Goal: Navigation & Orientation: Find specific page/section

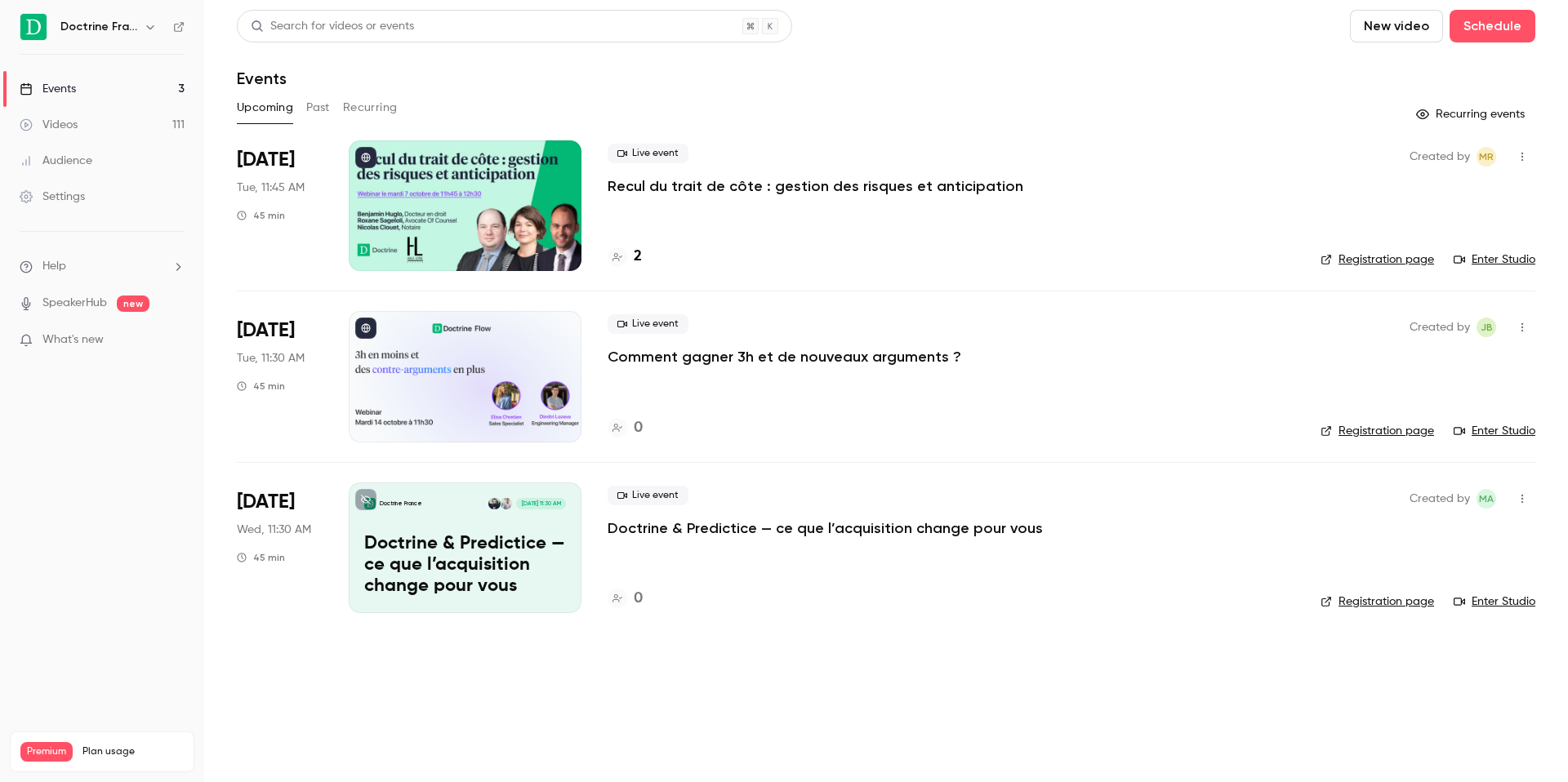
click at [144, 27] on icon "button" at bounding box center [150, 27] width 13 height 13
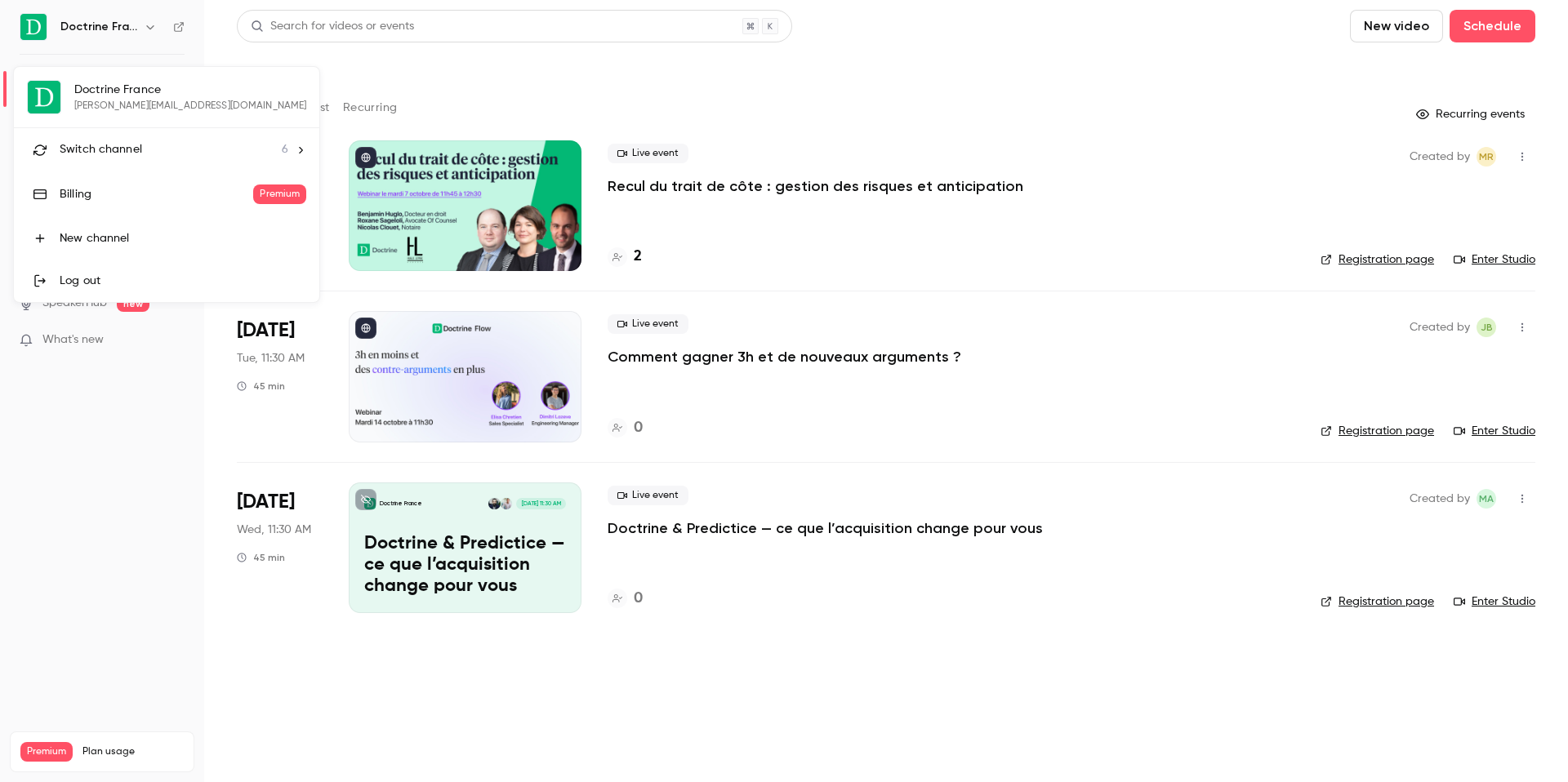
click at [126, 157] on span "Switch channel" at bounding box center [100, 149] width 82 height 17
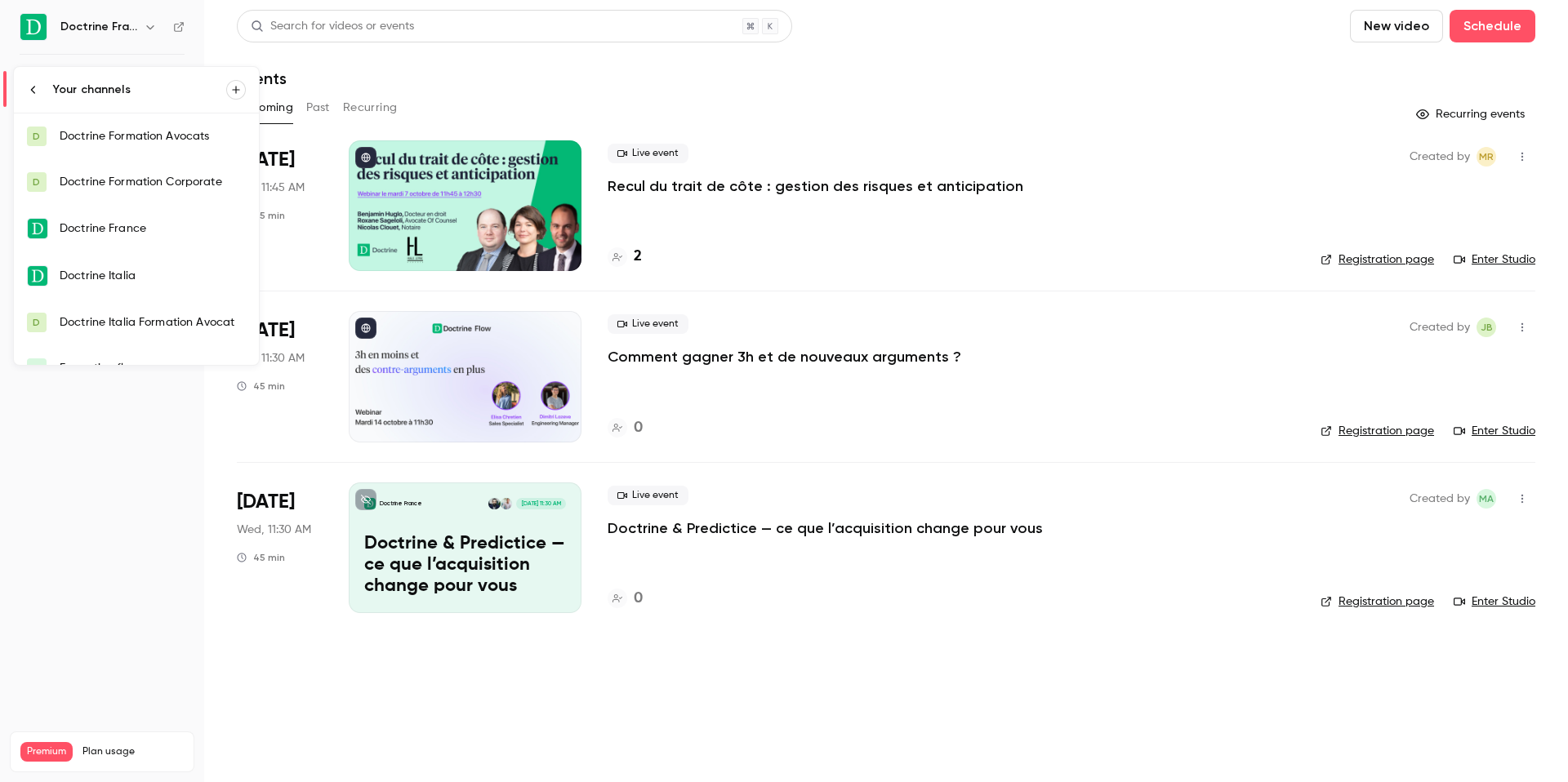
click at [136, 145] on link "D Doctrine Formation Avocats" at bounding box center [136, 136] width 245 height 46
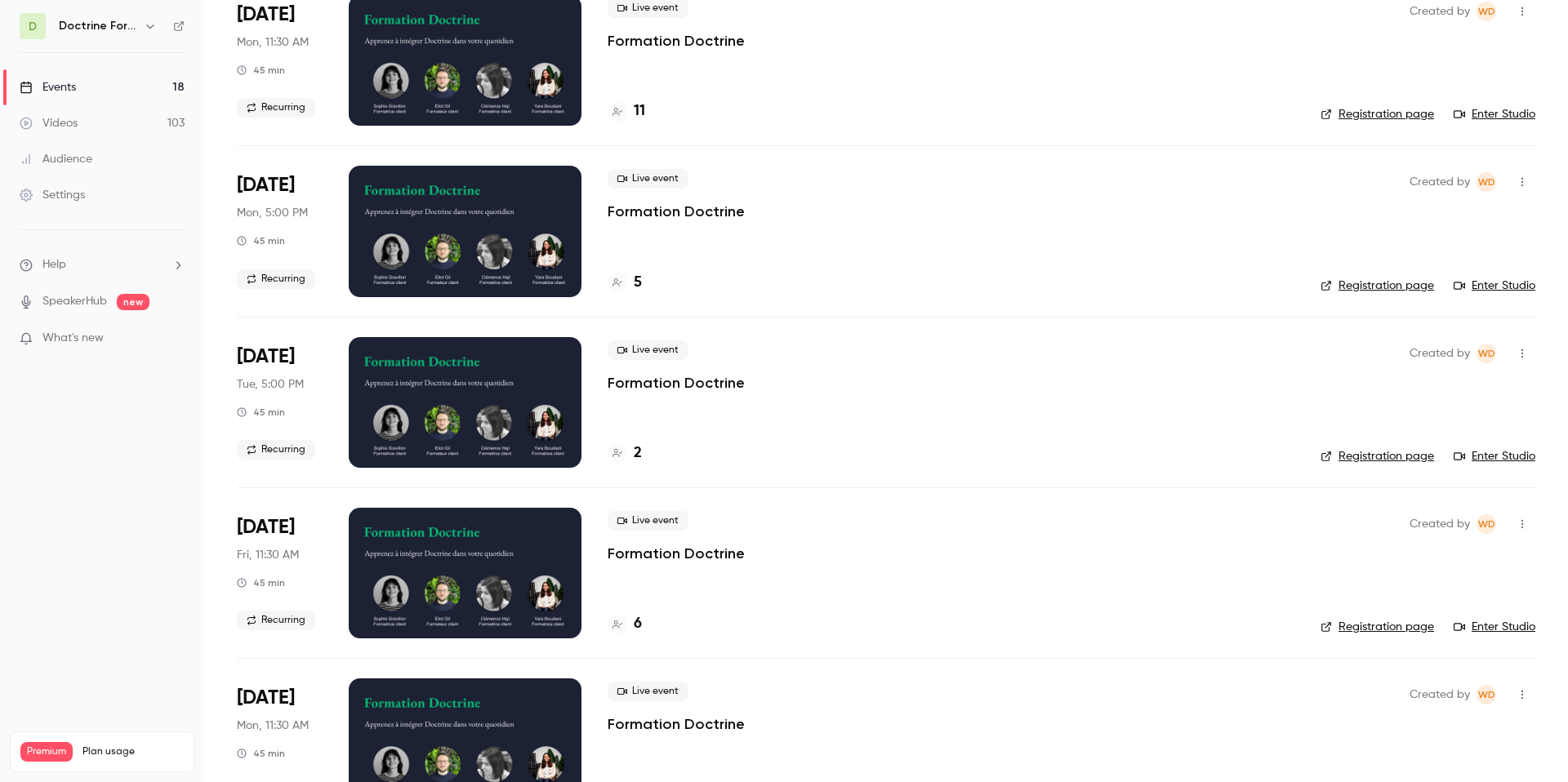
scroll to position [147, 0]
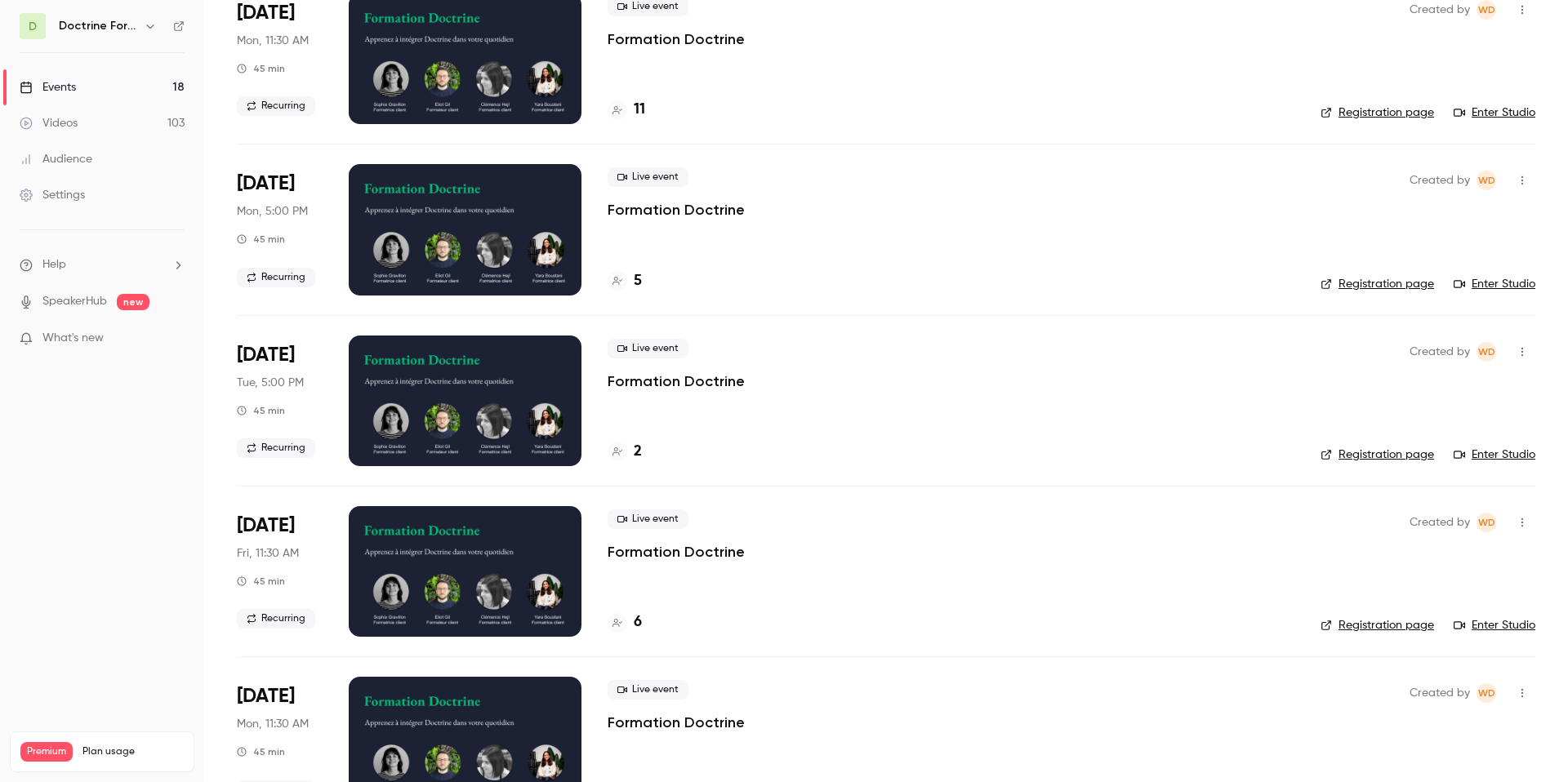
click at [1064, 574] on div "Live event Formation Doctrine 6" at bounding box center [951, 572] width 687 height 131
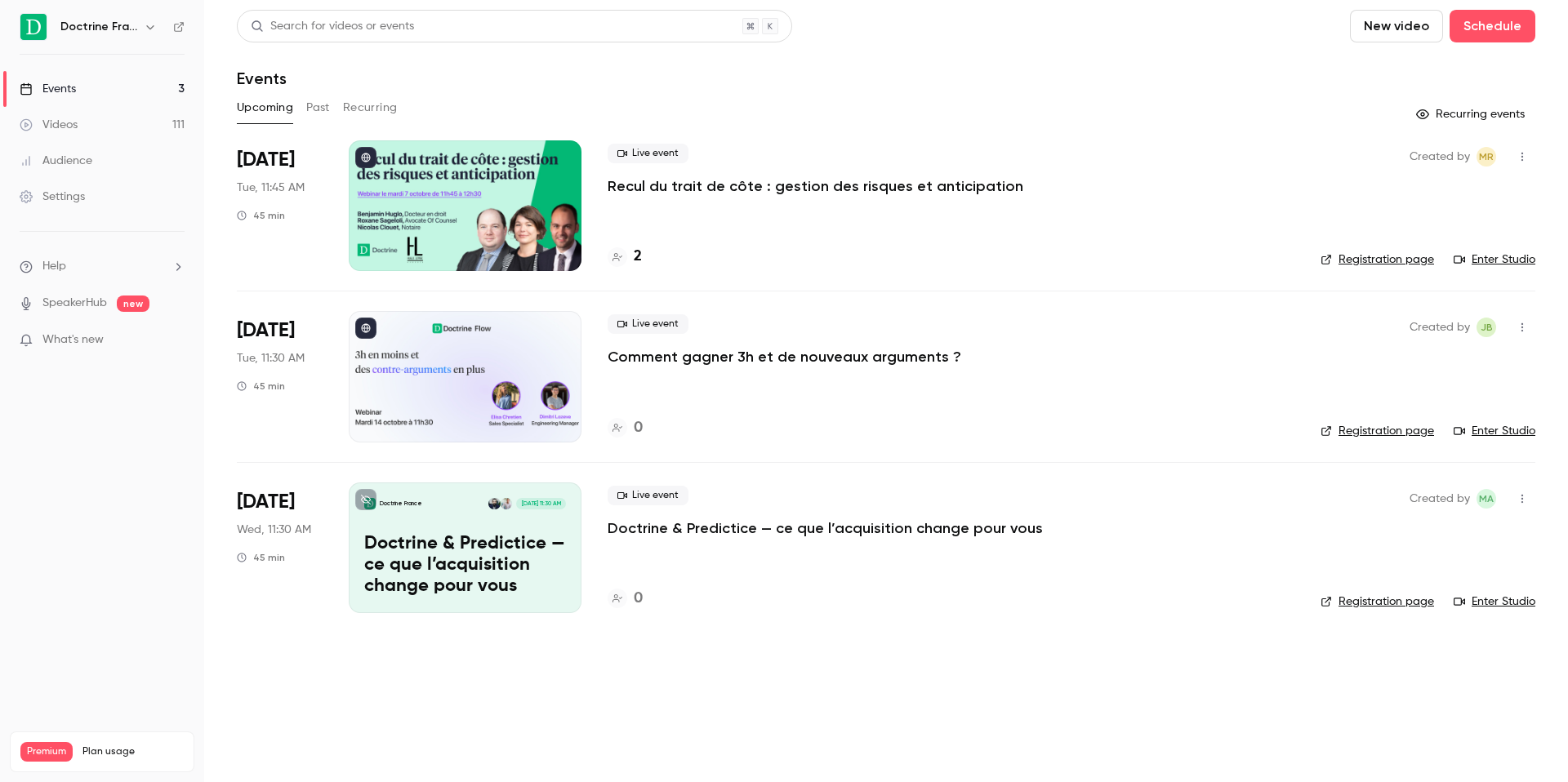
click at [140, 23] on button "button" at bounding box center [150, 27] width 20 height 20
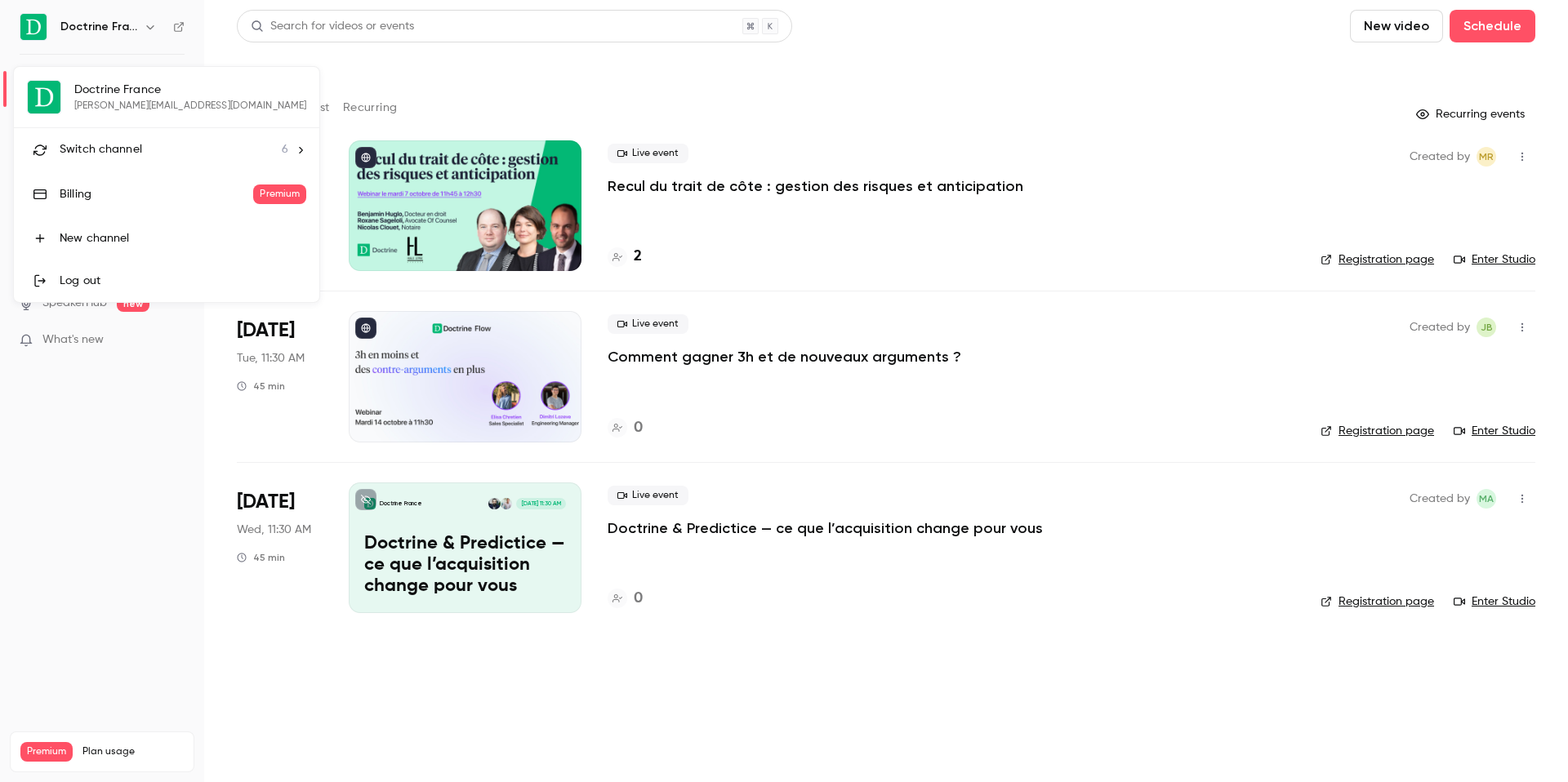
click at [166, 134] on li "Switch channel 6" at bounding box center [167, 150] width 305 height 43
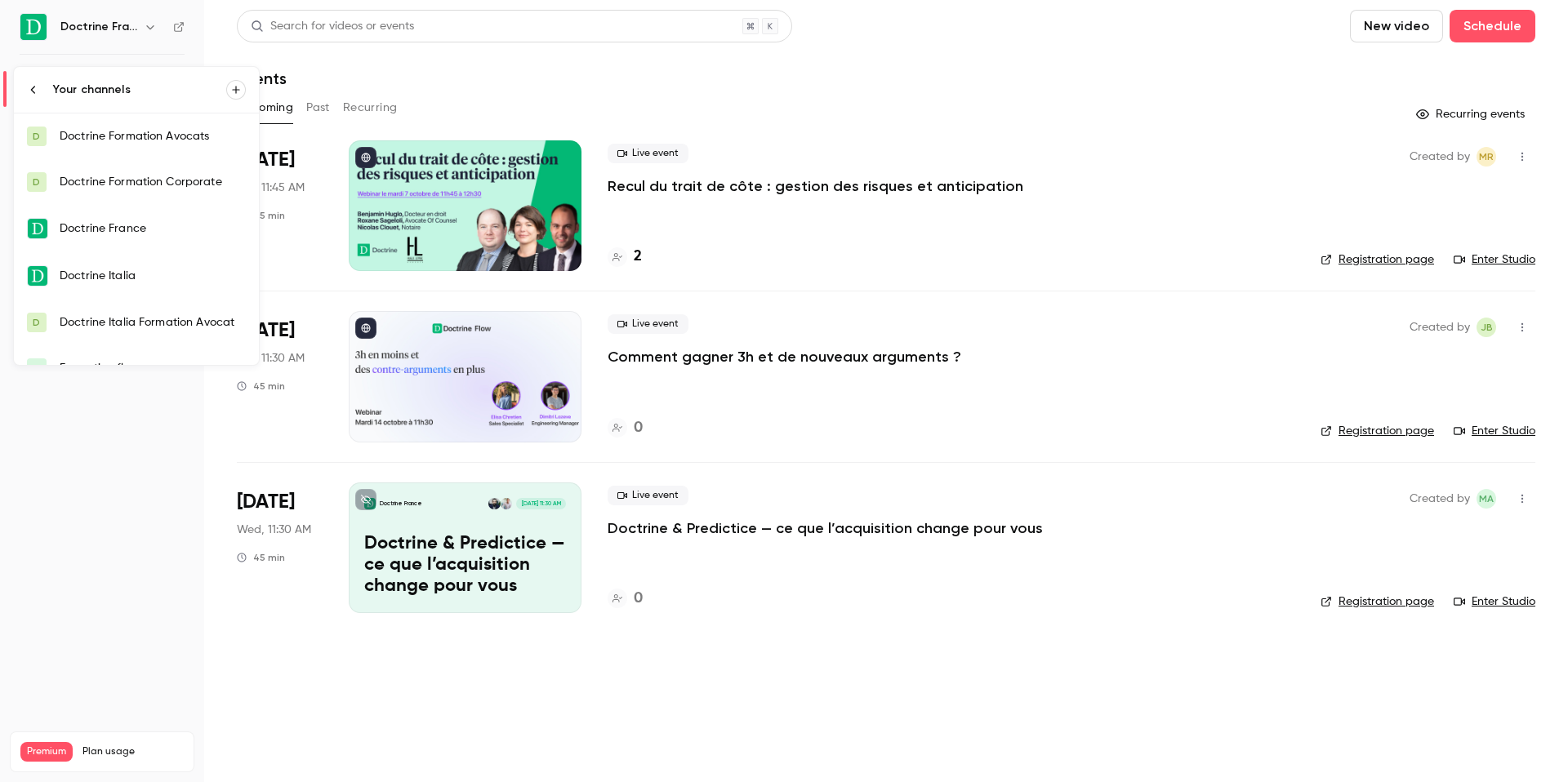
click at [143, 142] on div "Doctrine Formation Avocats" at bounding box center [153, 137] width 187 height 17
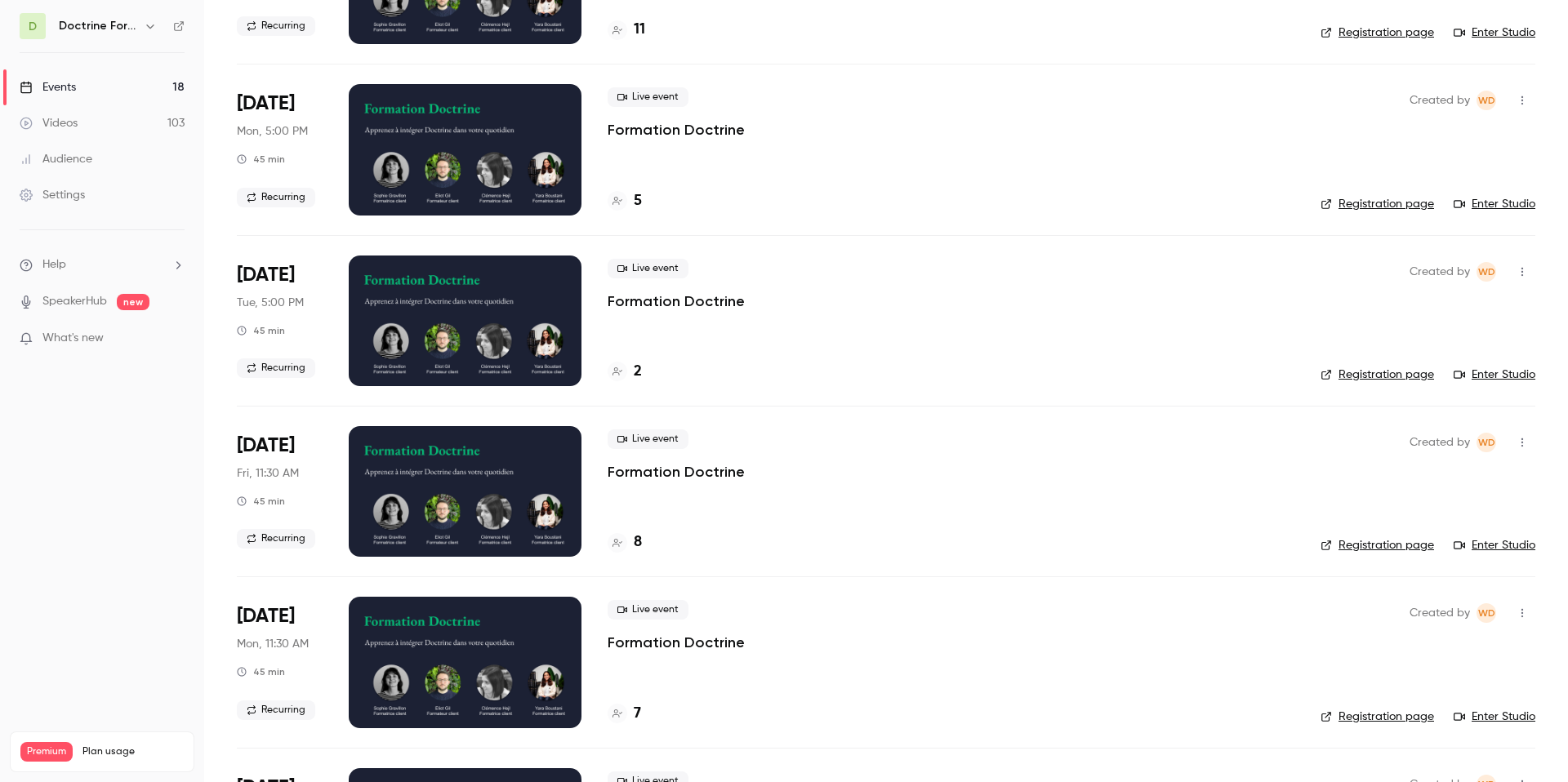
scroll to position [233, 0]
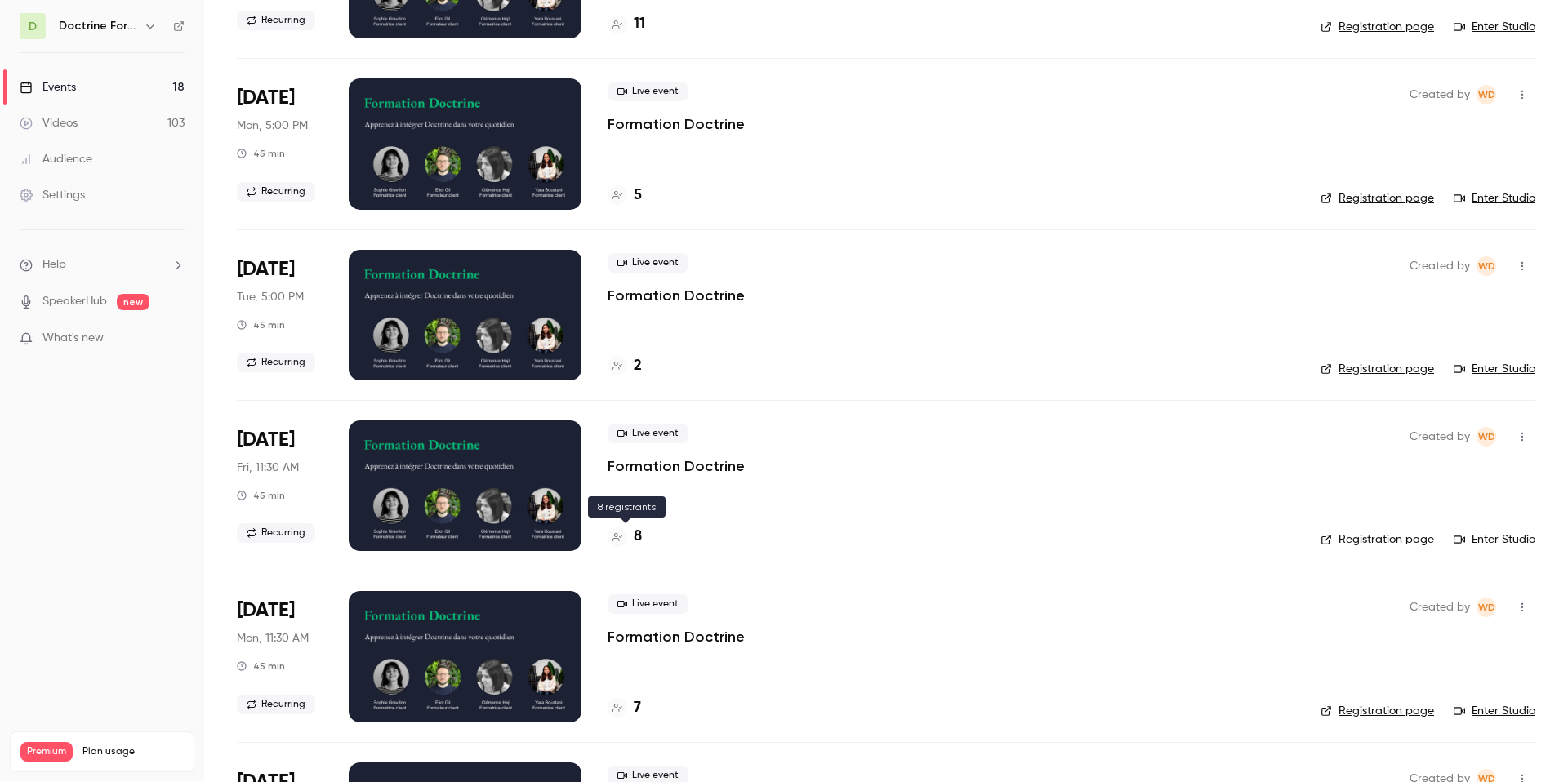
click at [626, 537] on div at bounding box center [618, 537] width 20 height 20
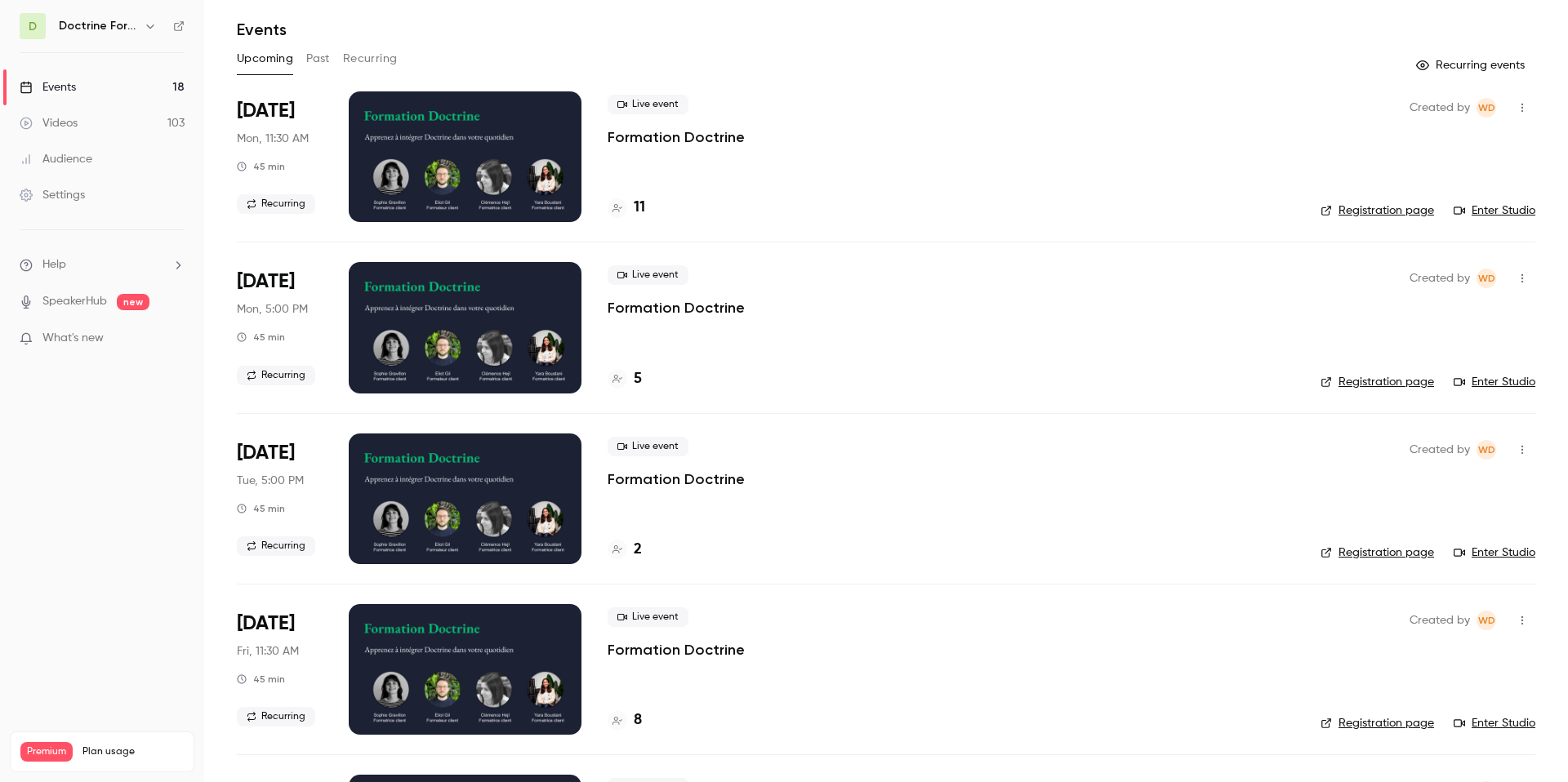
scroll to position [47, 0]
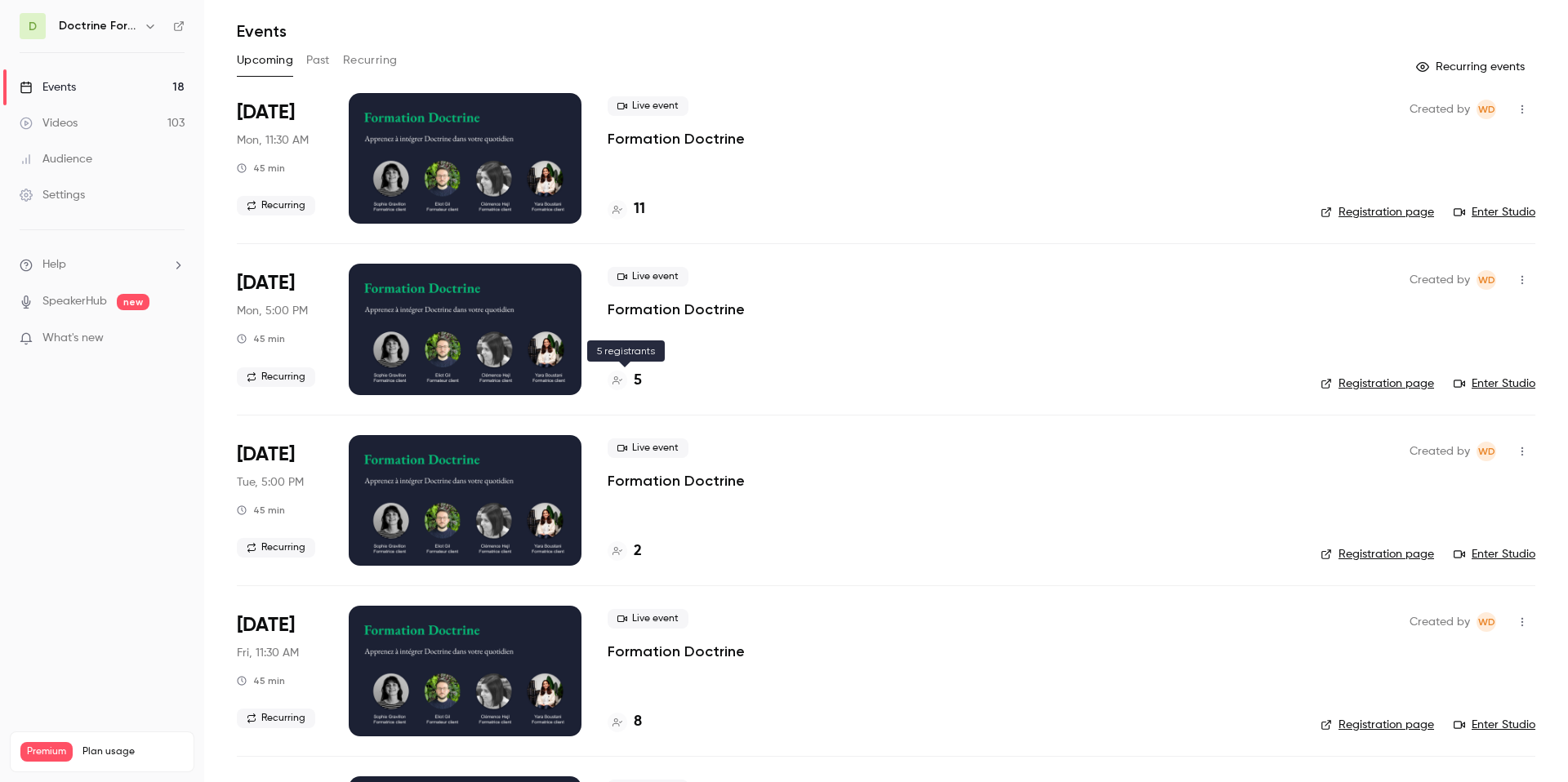
click at [638, 376] on h4 "5" at bounding box center [638, 381] width 8 height 22
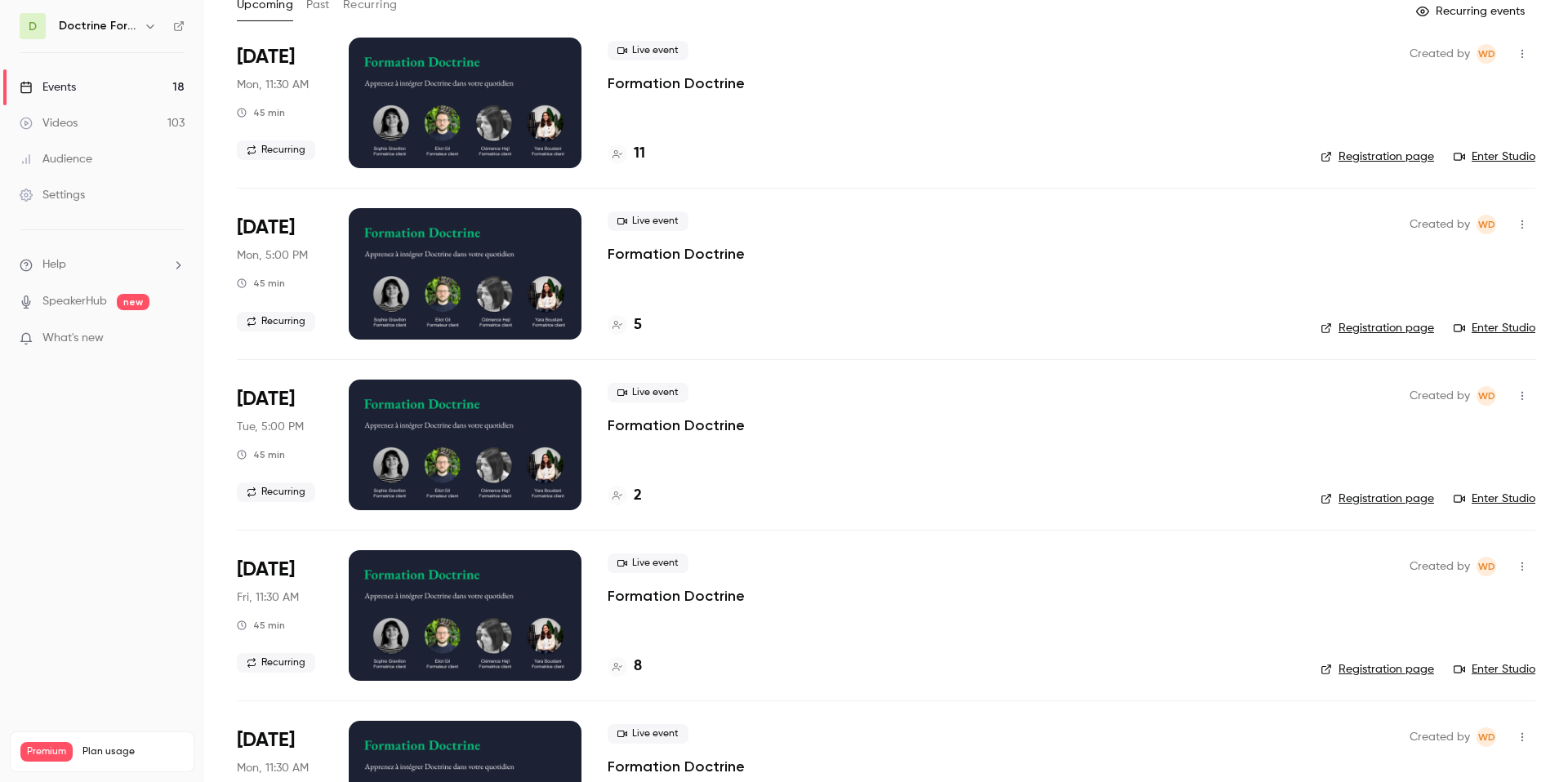
scroll to position [104, 0]
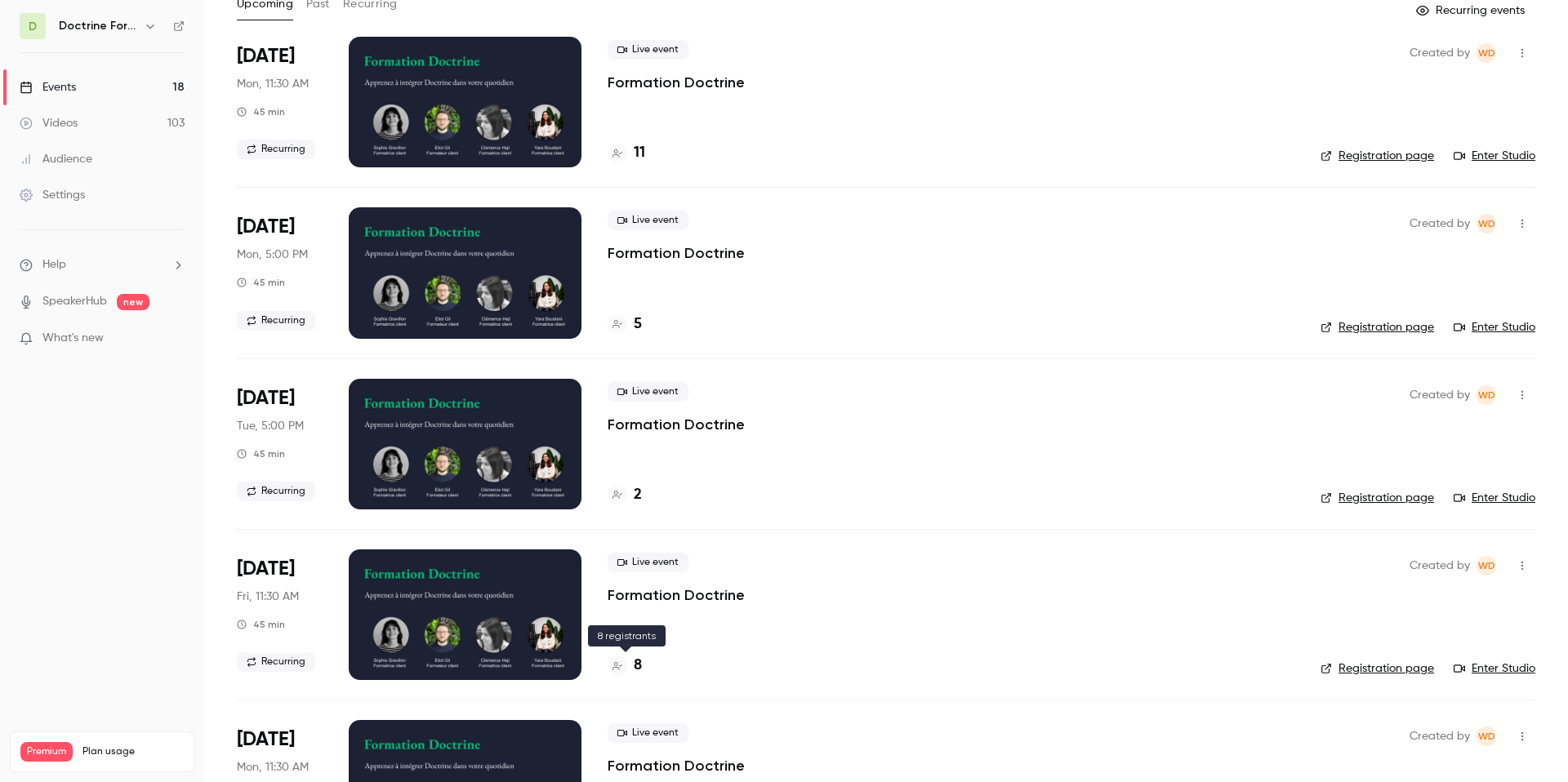
click at [638, 669] on h4 "8" at bounding box center [638, 666] width 8 height 22
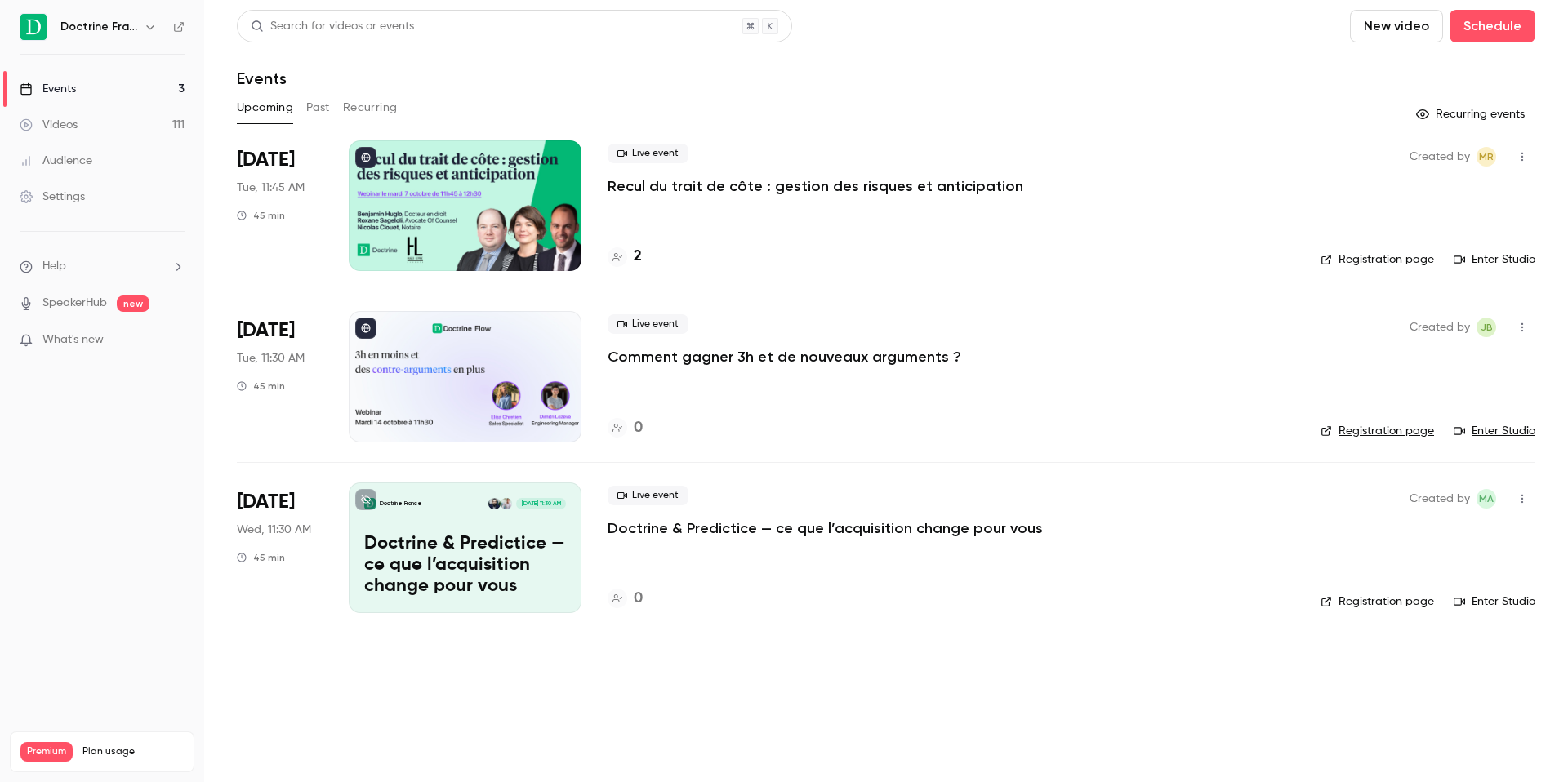
click at [160, 49] on nav "Doctrine France Events 3 Videos 111 Audience Settings Help SpeakerHub new What'…" at bounding box center [102, 391] width 204 height 782
click at [146, 34] on button "button" at bounding box center [150, 27] width 20 height 20
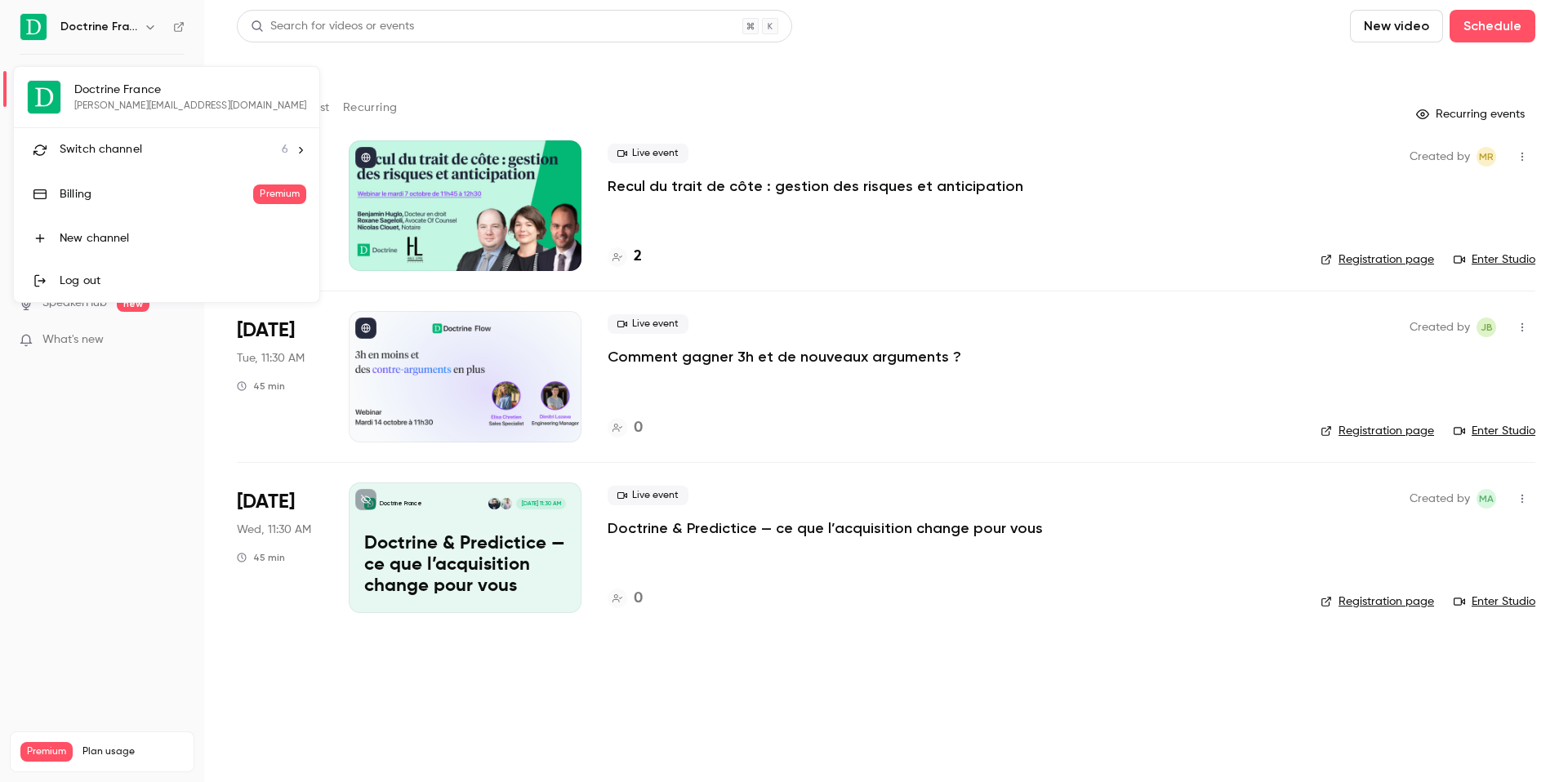
click at [124, 158] on li "Switch channel 6" at bounding box center [167, 150] width 305 height 43
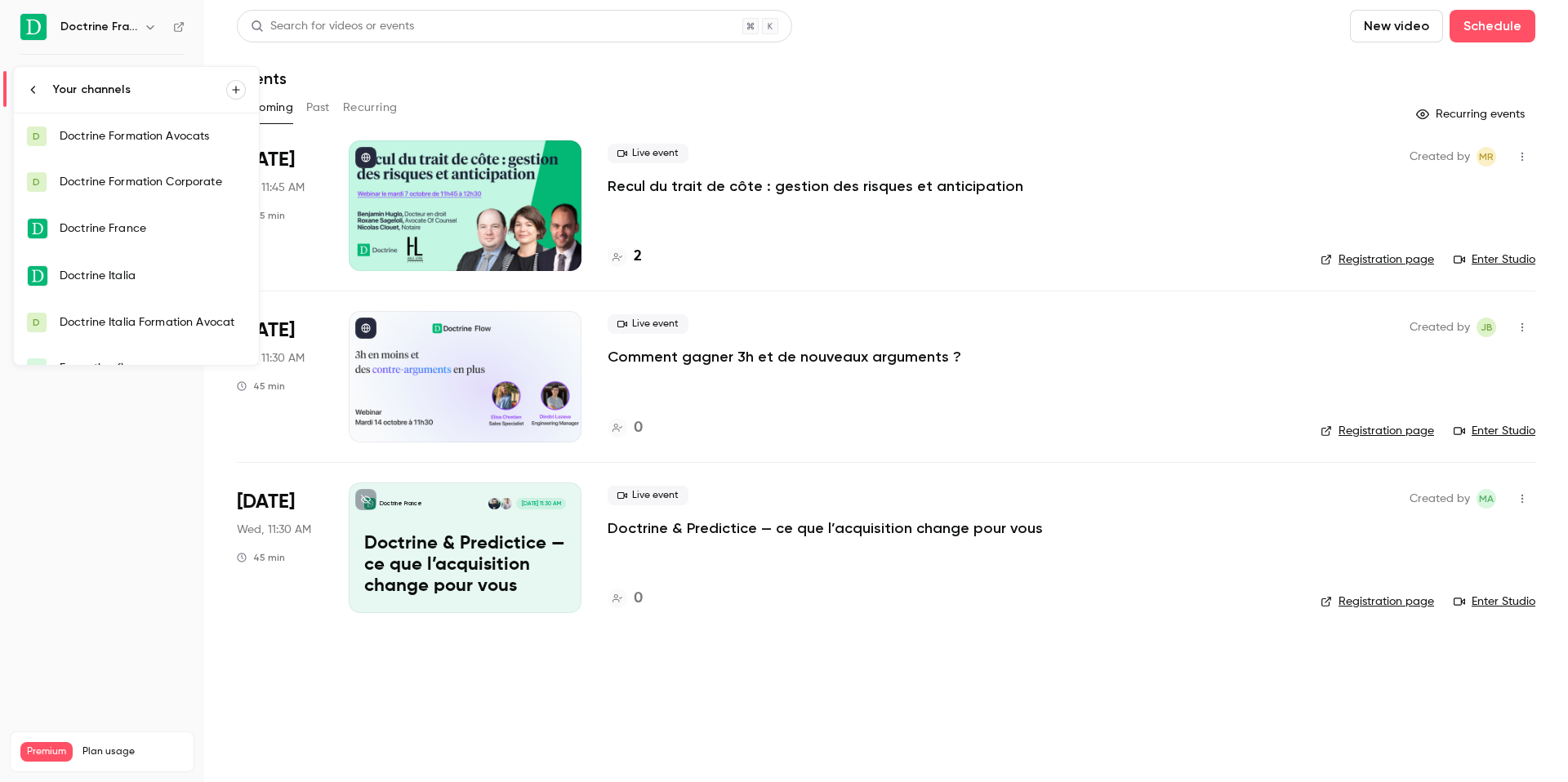
click at [159, 143] on div "Doctrine Formation Avocats" at bounding box center [153, 137] width 187 height 17
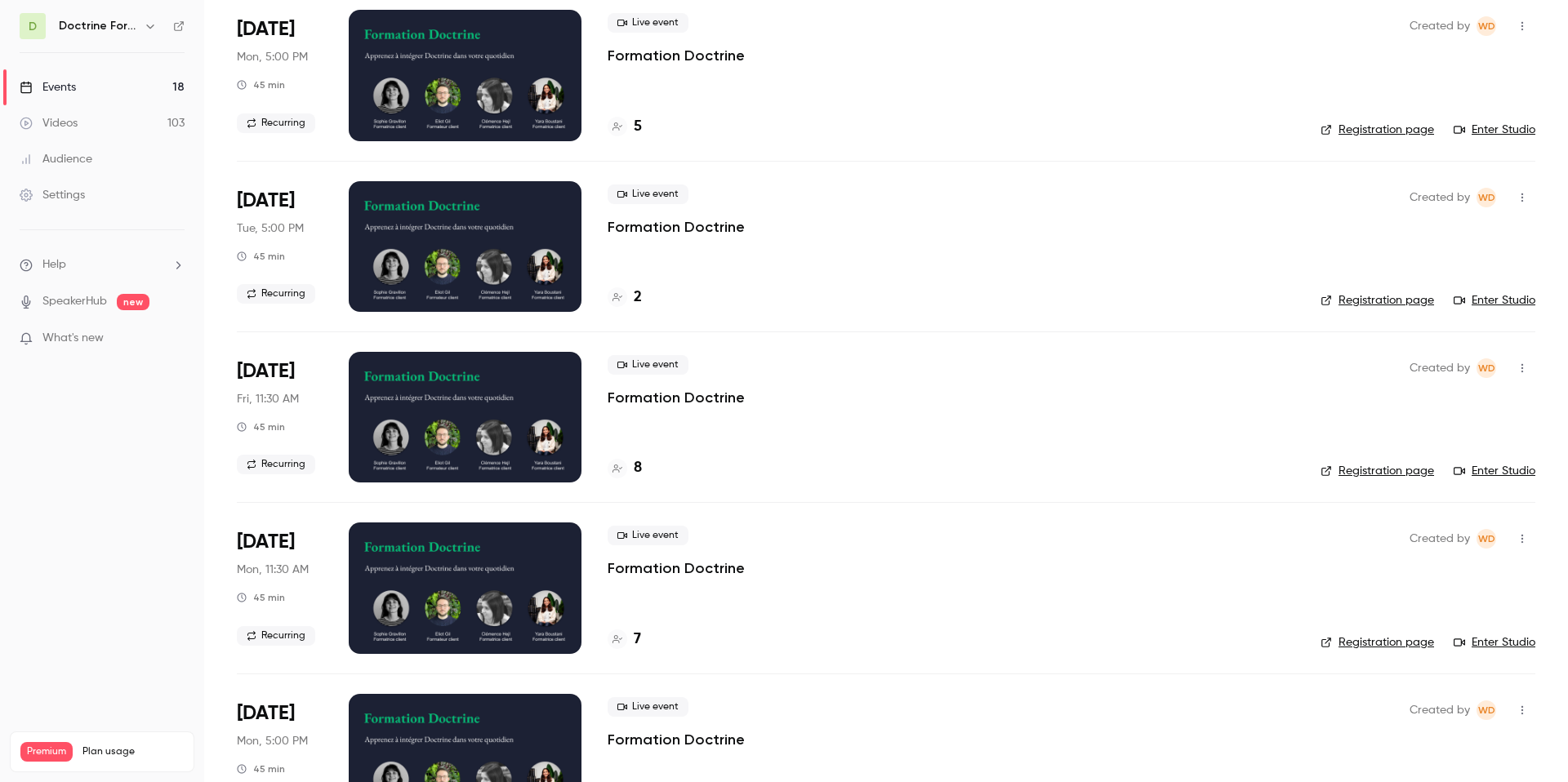
scroll to position [179, 0]
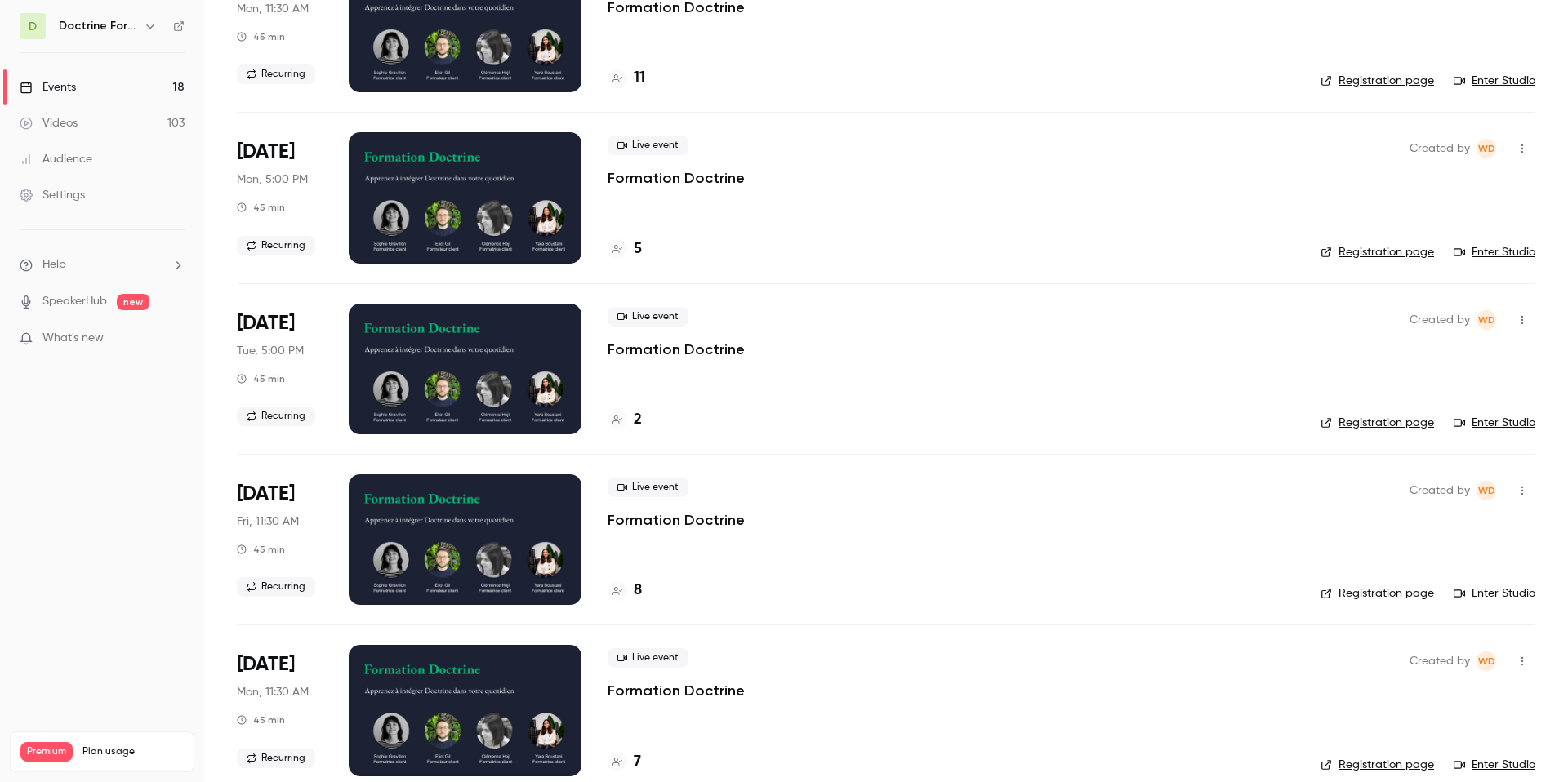
click at [149, 21] on icon "button" at bounding box center [150, 27] width 13 height 13
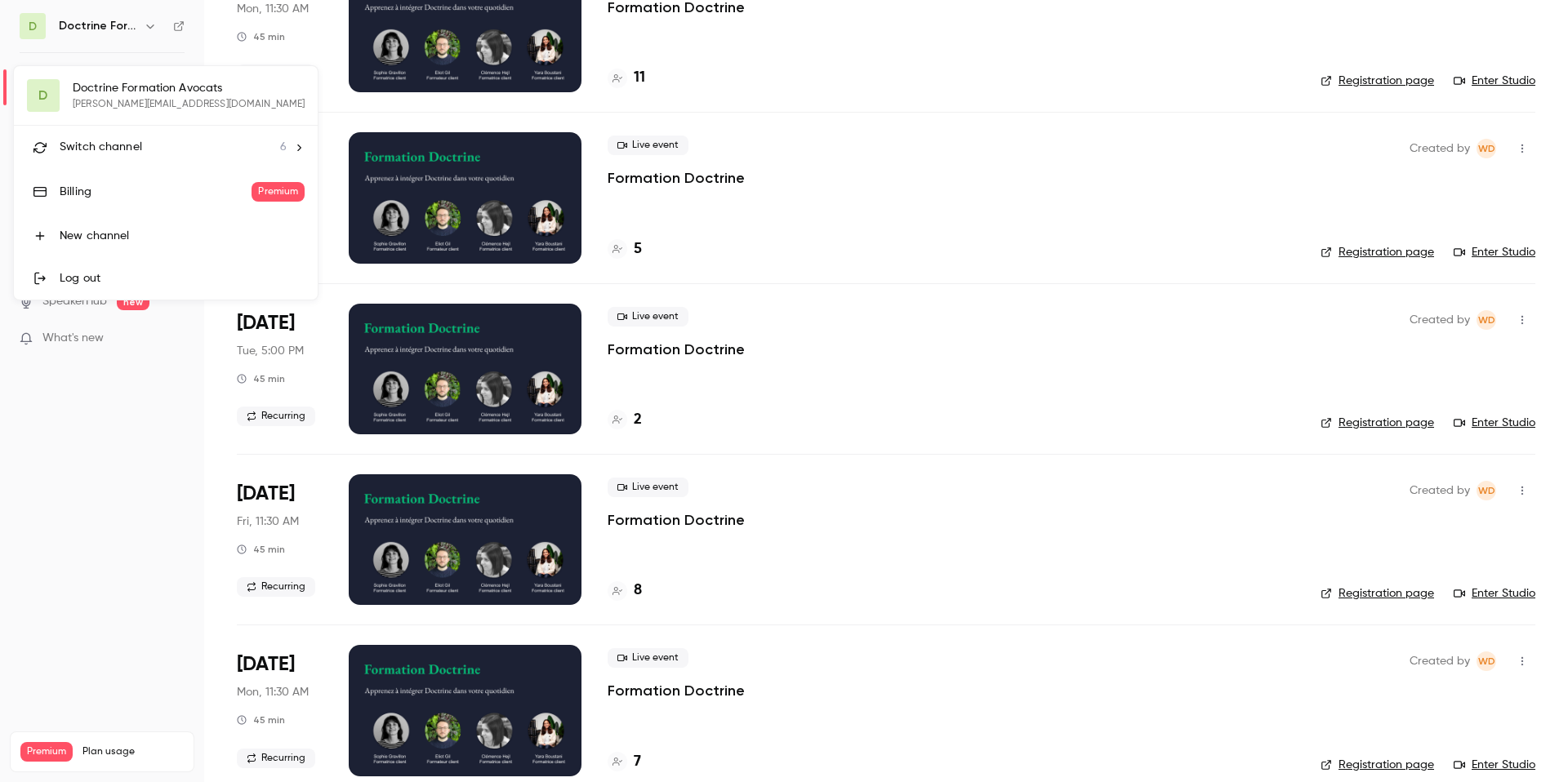
click at [95, 146] on span "Switch channel" at bounding box center [100, 147] width 82 height 17
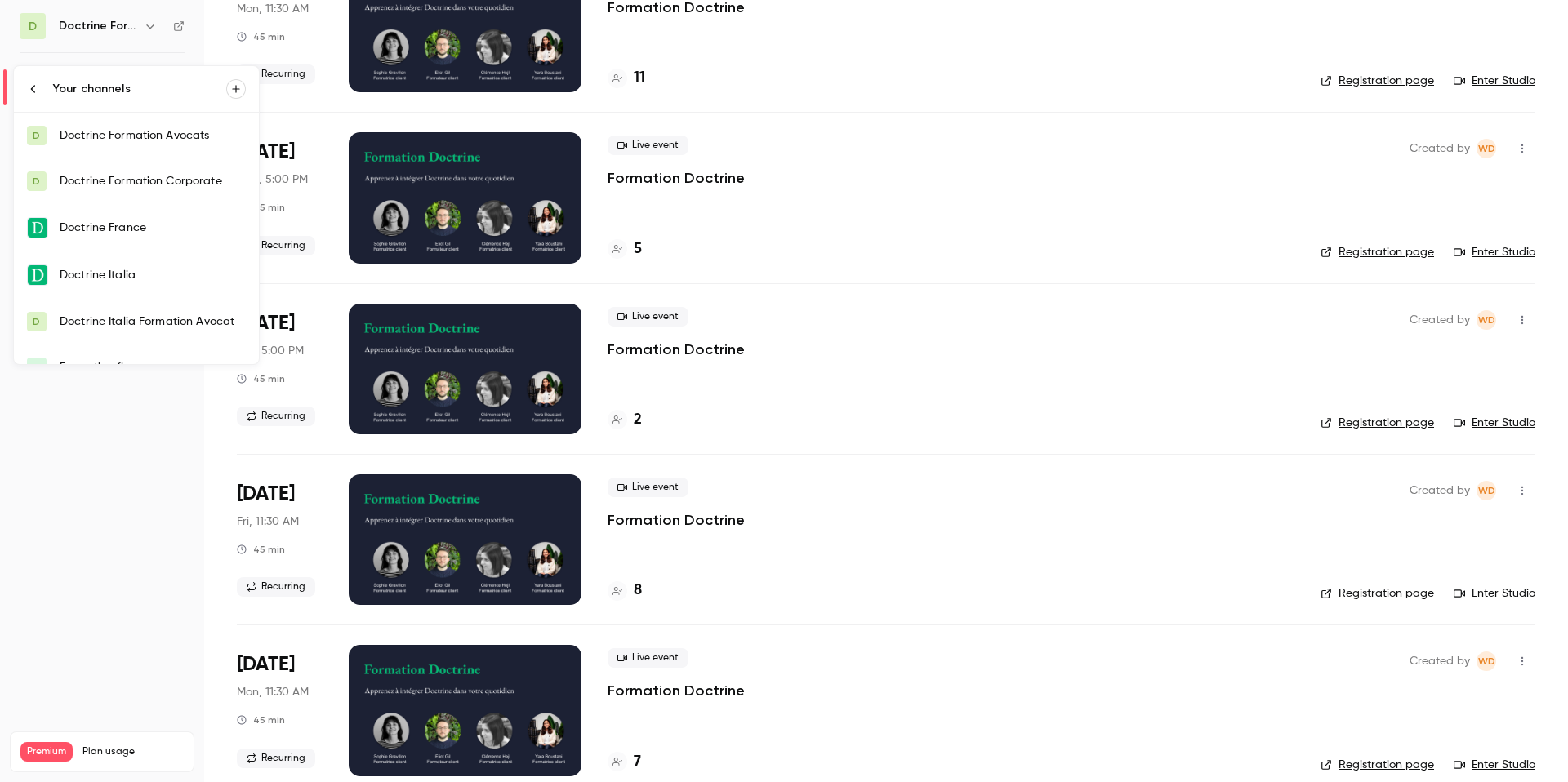
scroll to position [27, 0]
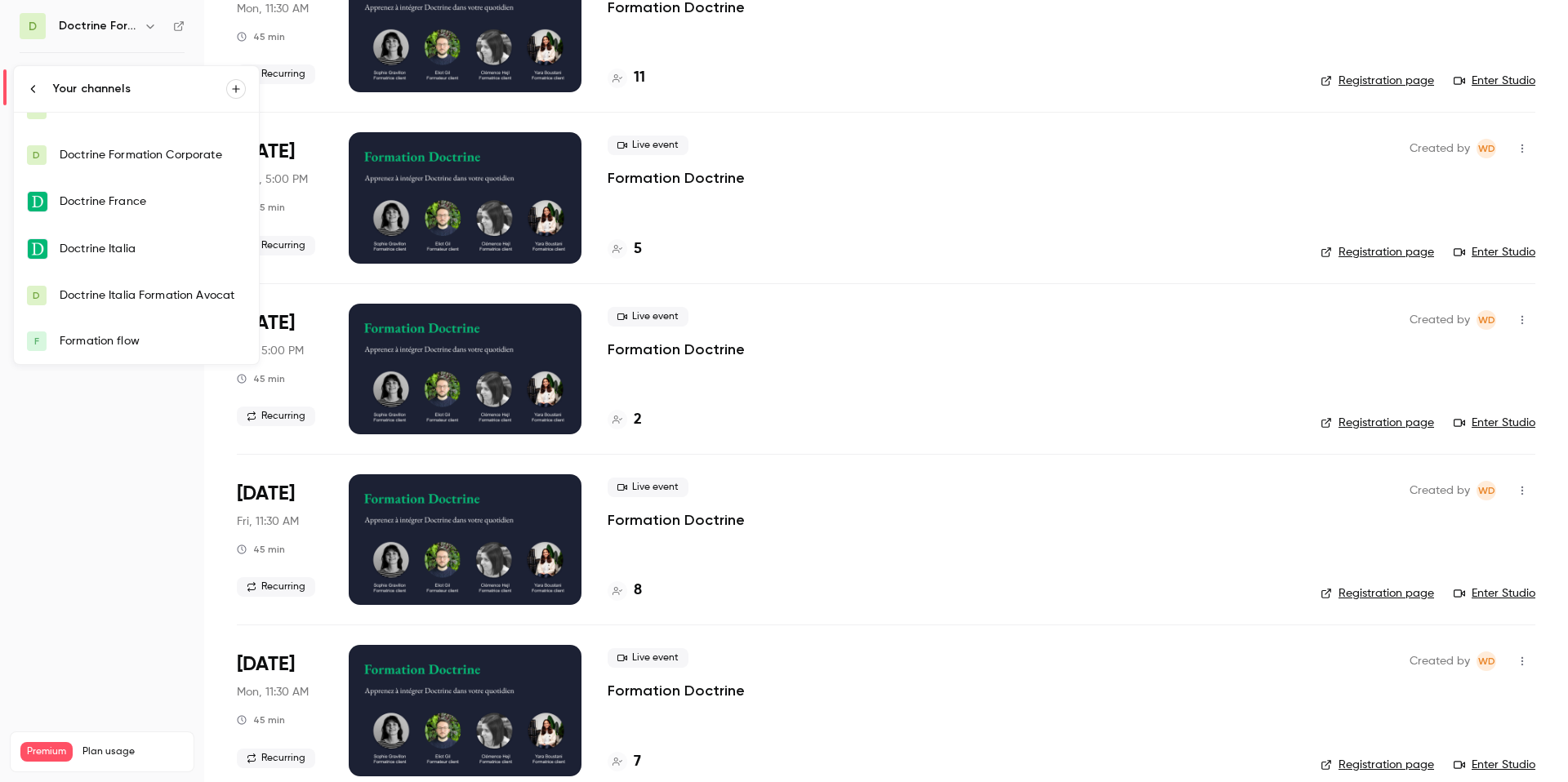
click at [96, 347] on div "Formation flow" at bounding box center [153, 342] width 187 height 17
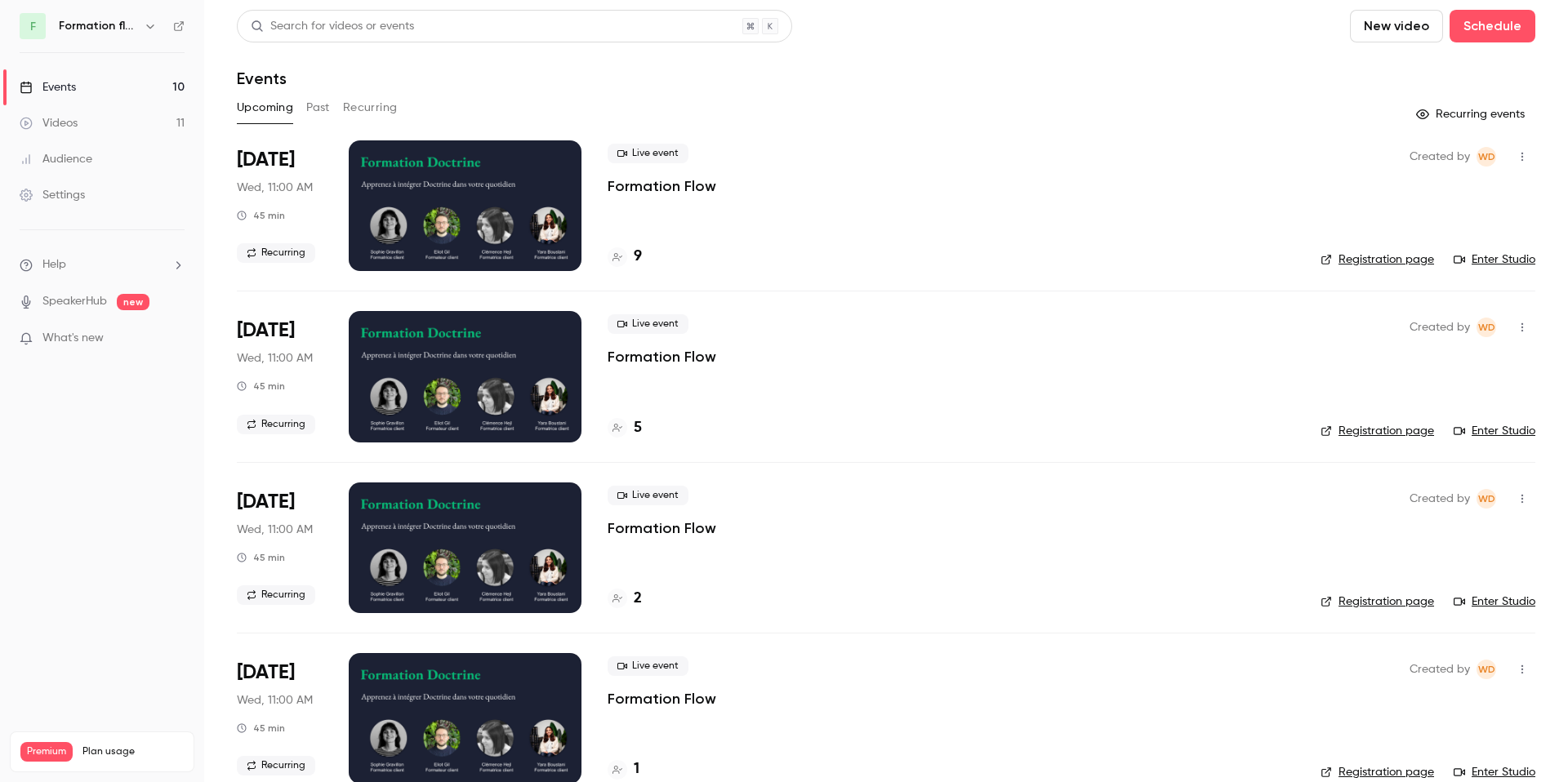
scroll to position [36, 0]
